Goal: Transaction & Acquisition: Subscribe to service/newsletter

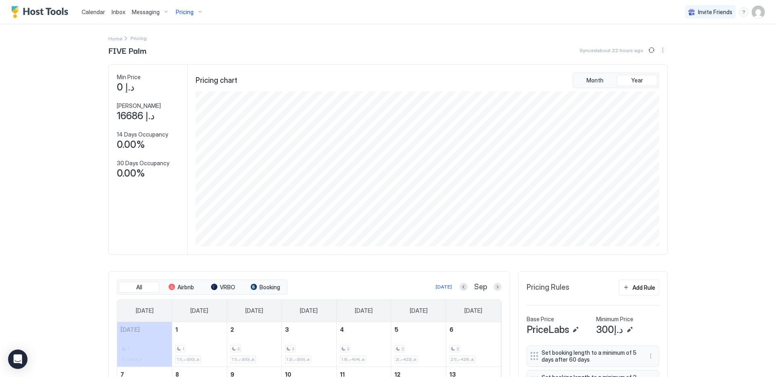
scroll to position [155, 465]
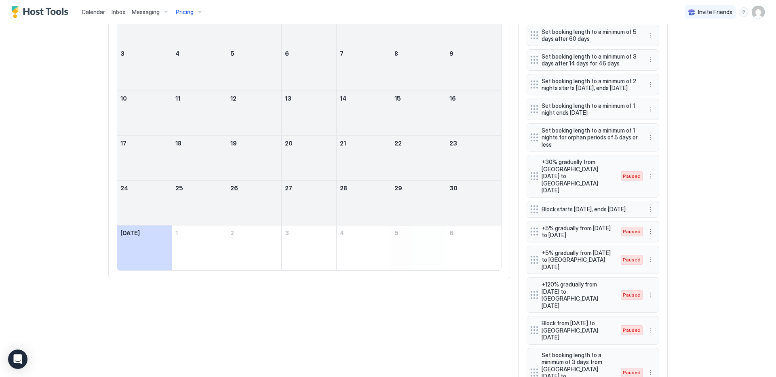
scroll to position [322, 0]
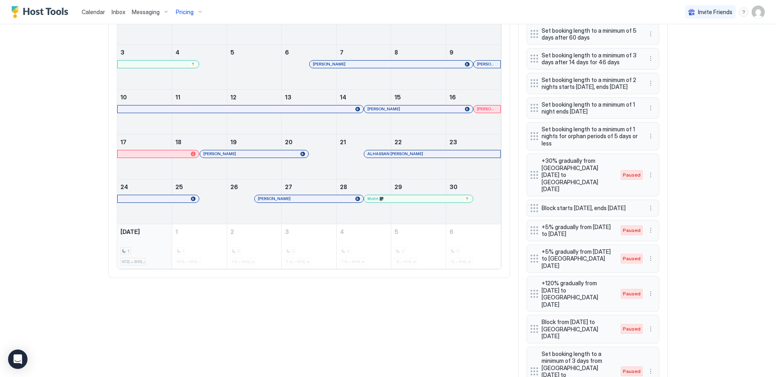
click at [158, 244] on div "1 د.إ300-د.إ972" at bounding box center [144, 247] width 48 height 38
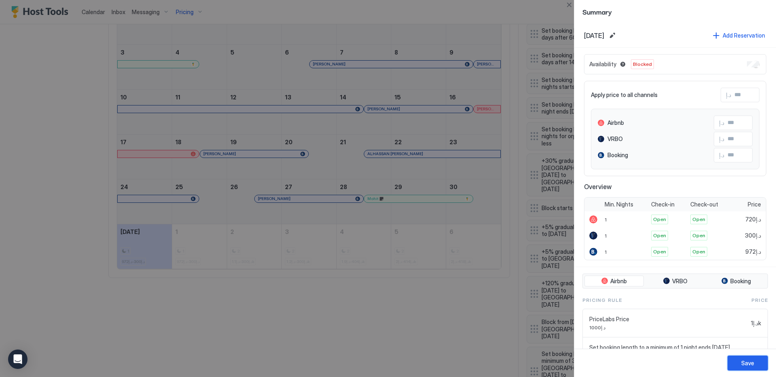
click at [736, 369] on button "Save" at bounding box center [747, 363] width 40 height 15
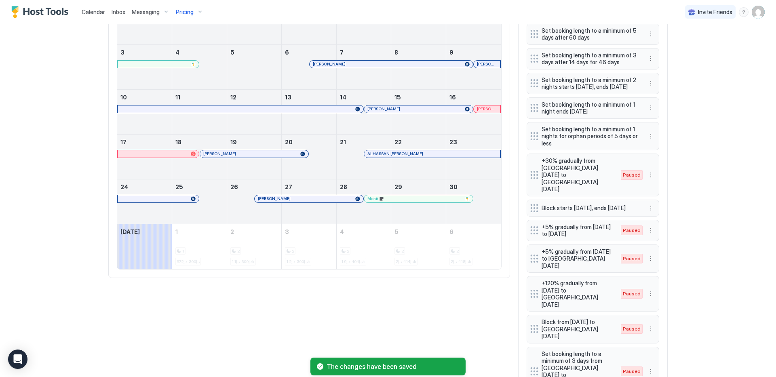
click at [706, 120] on div "Calendar Inbox Messaging Pricing Invite Friends EN Home Pricing FIVE Palm Synce…" at bounding box center [388, 188] width 776 height 377
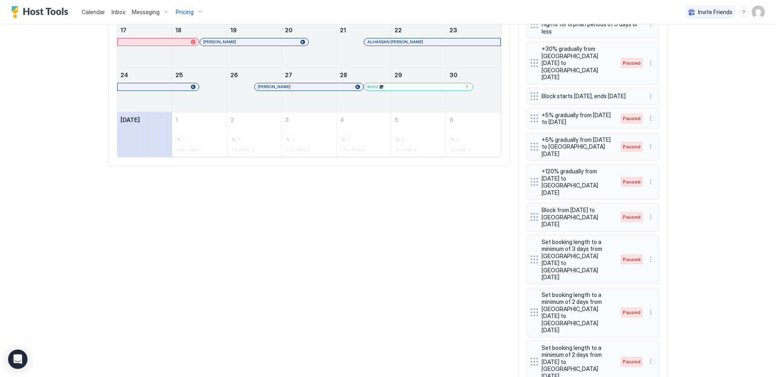
scroll to position [0, 0]
